Goal: Task Accomplishment & Management: Use online tool/utility

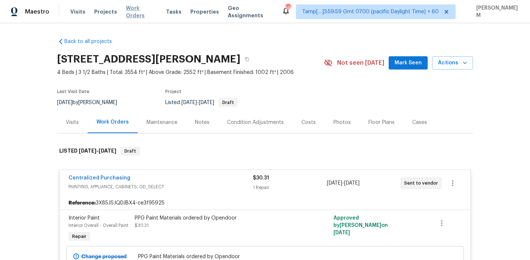
click at [138, 13] on span "Work Orders" at bounding box center [141, 11] width 31 height 15
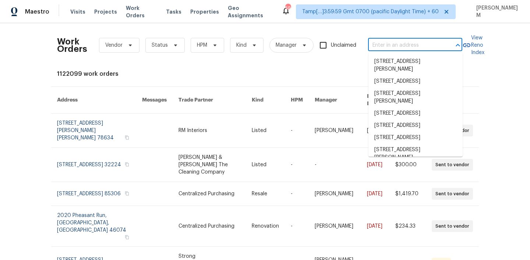
click at [395, 45] on input "text" at bounding box center [405, 45] width 74 height 11
paste input "[STREET_ADDRESS][PERSON_NAME]"
type input "[STREET_ADDRESS][PERSON_NAME]"
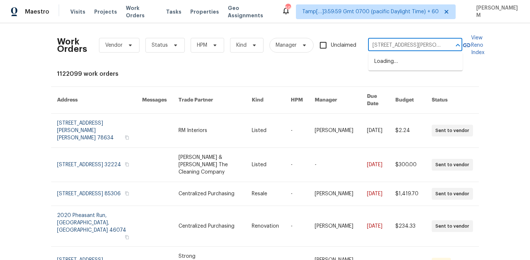
scroll to position [0, 37]
click at [416, 65] on li "[STREET_ADDRESS][PERSON_NAME]" at bounding box center [415, 66] width 94 height 20
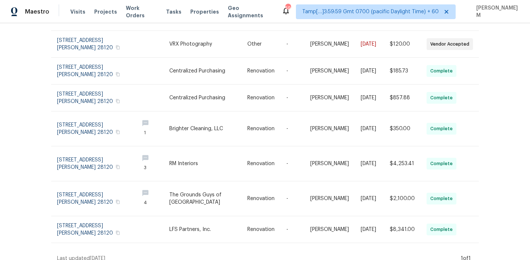
scroll to position [16, 0]
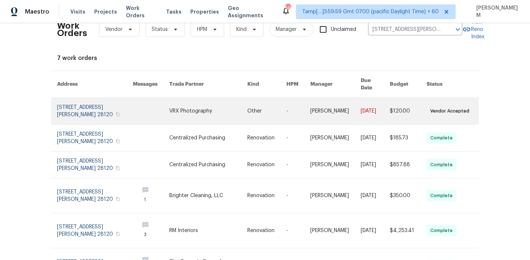
click at [294, 101] on link at bounding box center [298, 111] width 24 height 26
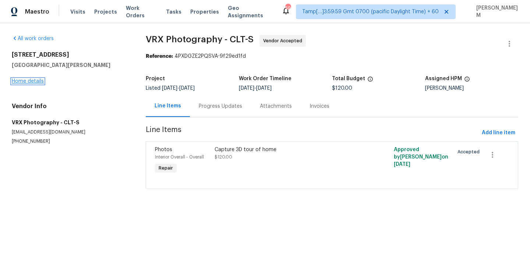
click at [33, 81] on link "Home details" at bounding box center [28, 81] width 32 height 5
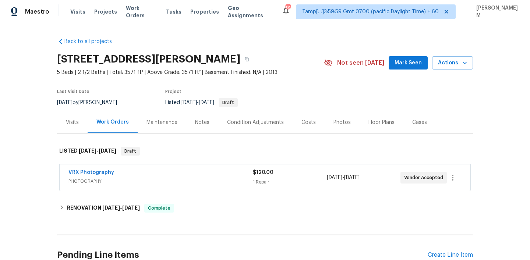
click at [156, 176] on div "VRX Photography" at bounding box center [160, 173] width 184 height 9
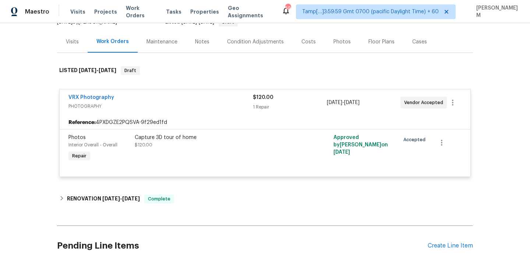
scroll to position [90, 0]
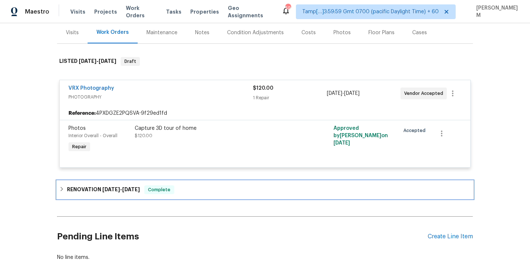
click at [147, 186] on div "Complete" at bounding box center [159, 189] width 30 height 9
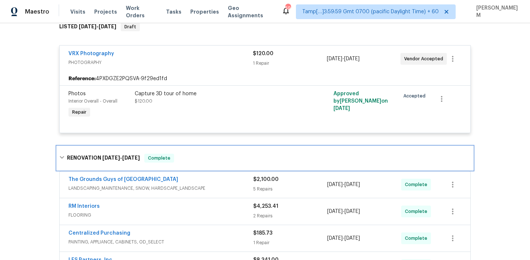
scroll to position [144, 0]
